Goal: Task Accomplishment & Management: Manage account settings

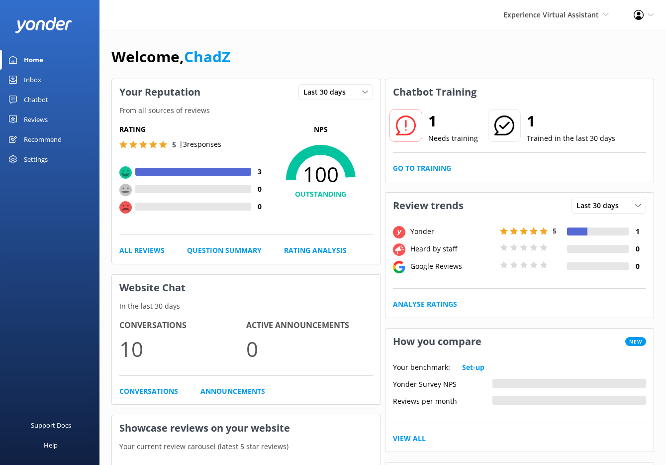
click at [43, 123] on div "Reviews" at bounding box center [36, 119] width 24 height 20
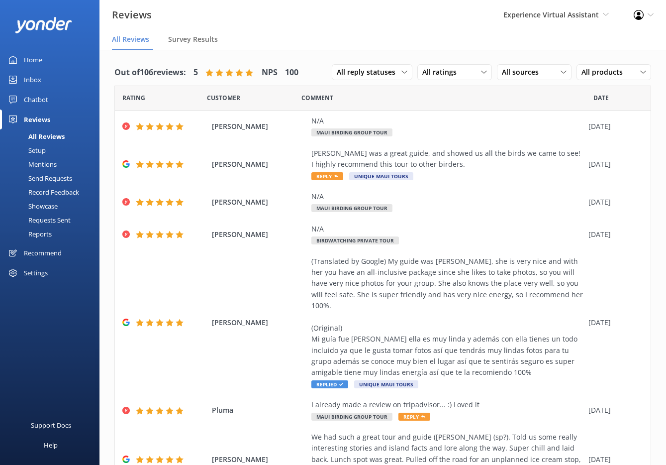
click at [36, 274] on div "Settings" at bounding box center [36, 273] width 24 height 20
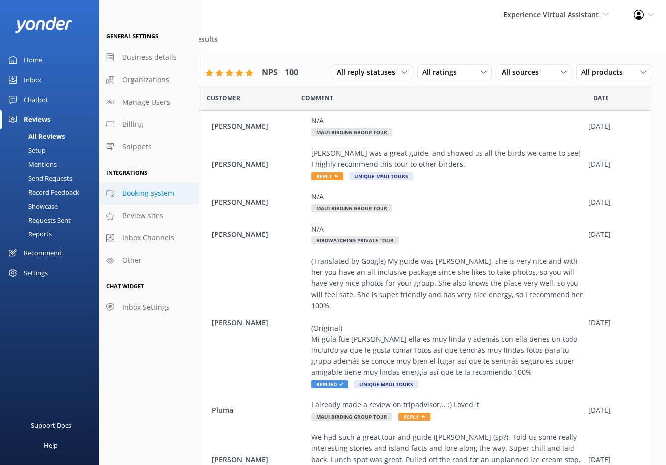
click at [146, 194] on span "Booking system" at bounding box center [148, 193] width 52 height 11
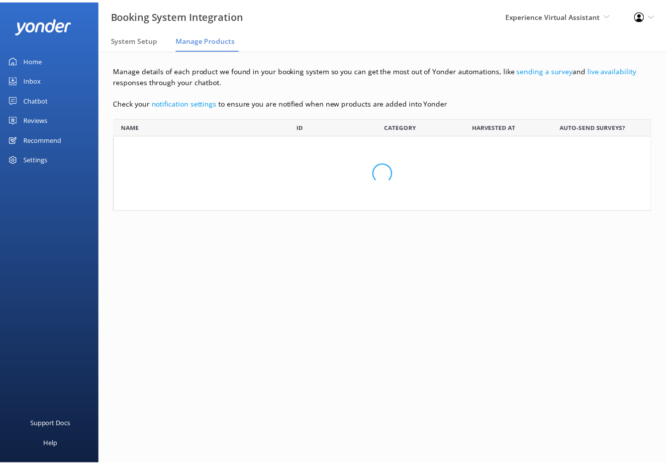
scroll to position [85, 537]
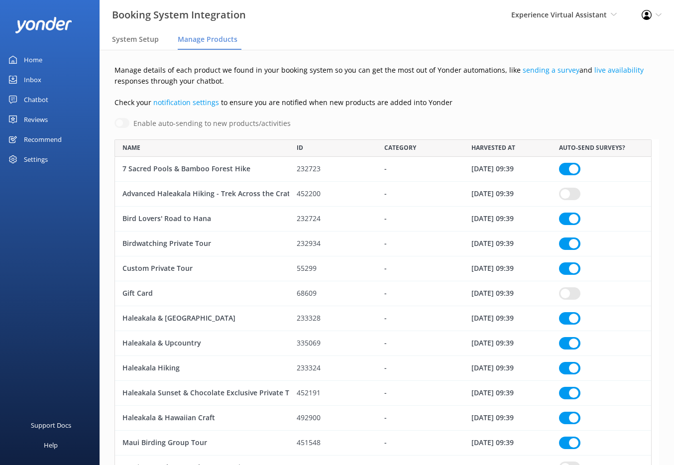
checkbox input "true"
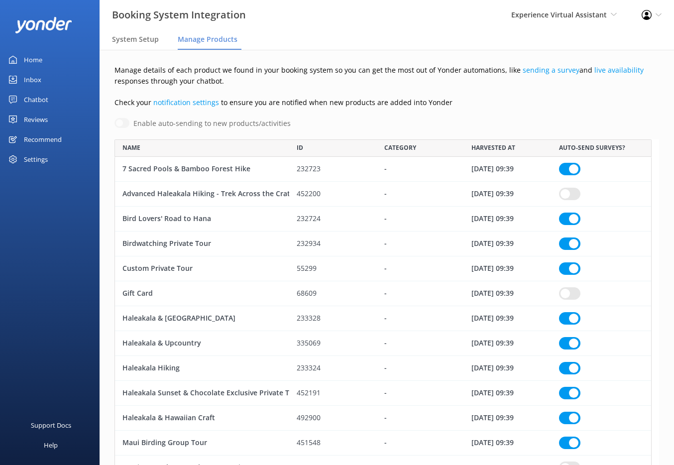
checkbox input "true"
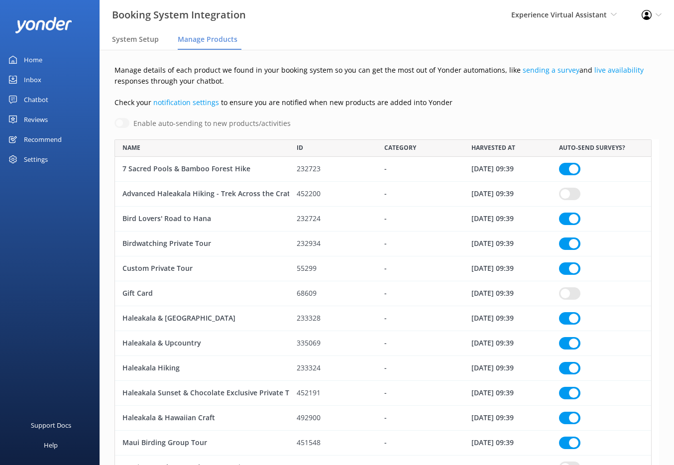
checkbox input "true"
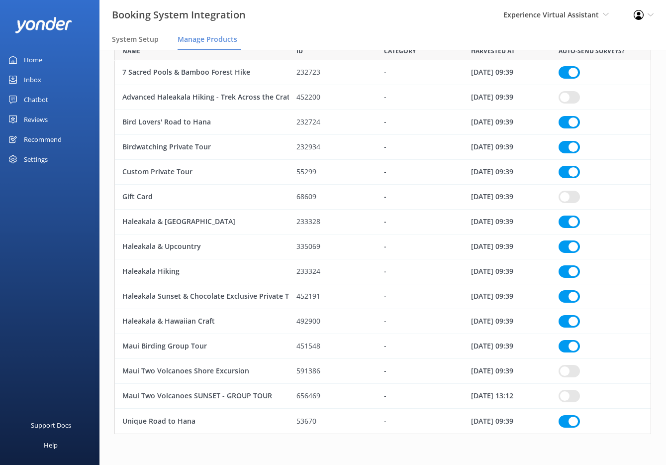
scroll to position [28, 0]
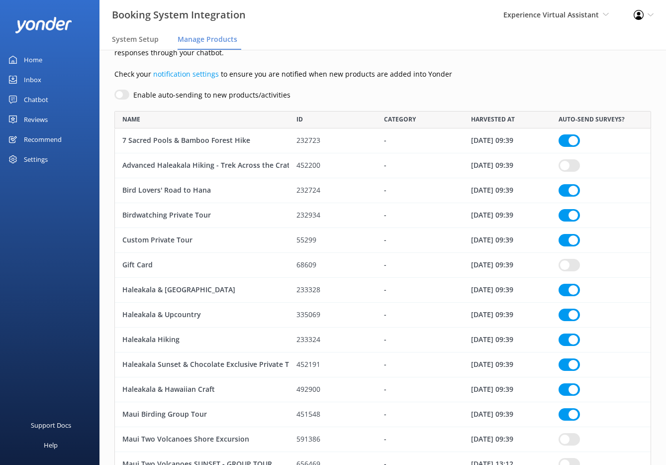
click at [249, 143] on div "7 Sacred Pools & Bamboo Forest Hike" at bounding box center [202, 140] width 174 height 25
checkbox input "true"
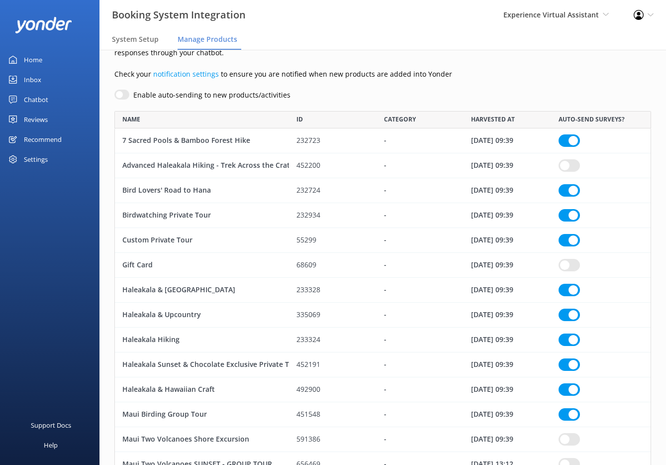
checkbox input "true"
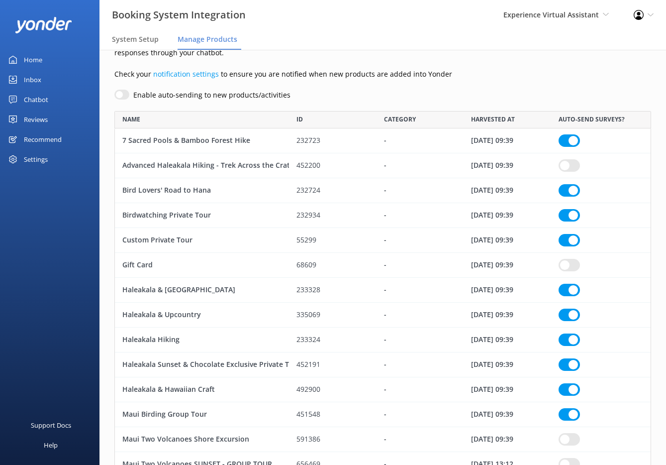
checkbox input "true"
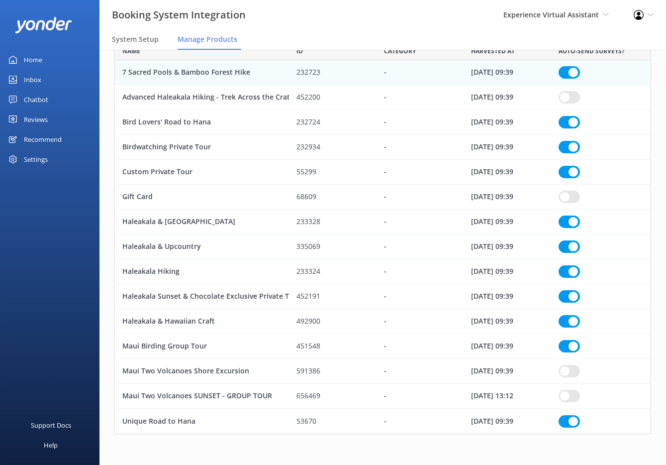
scroll to position [0, 0]
